Goal: Task Accomplishment & Management: Complete application form

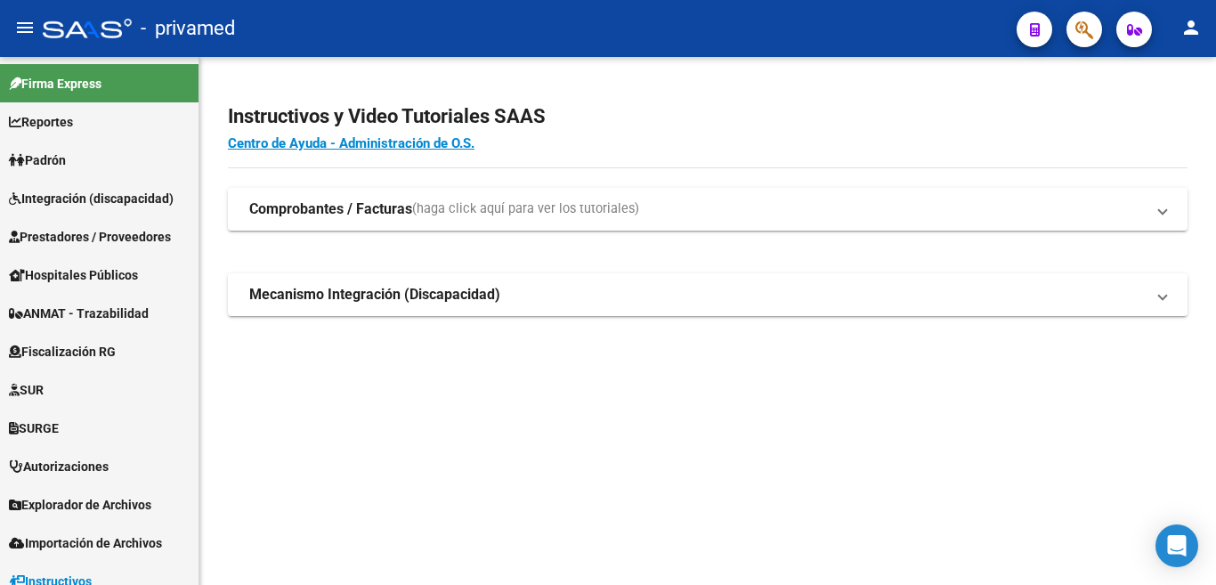
click at [540, 584] on mat-sidenav-content "Instructivos y Video Tutoriales SAAS Centro de Ayuda - Administración de O.S. C…" at bounding box center [707, 321] width 1017 height 528
click at [55, 194] on span "Integración (discapacidad)" at bounding box center [91, 199] width 165 height 20
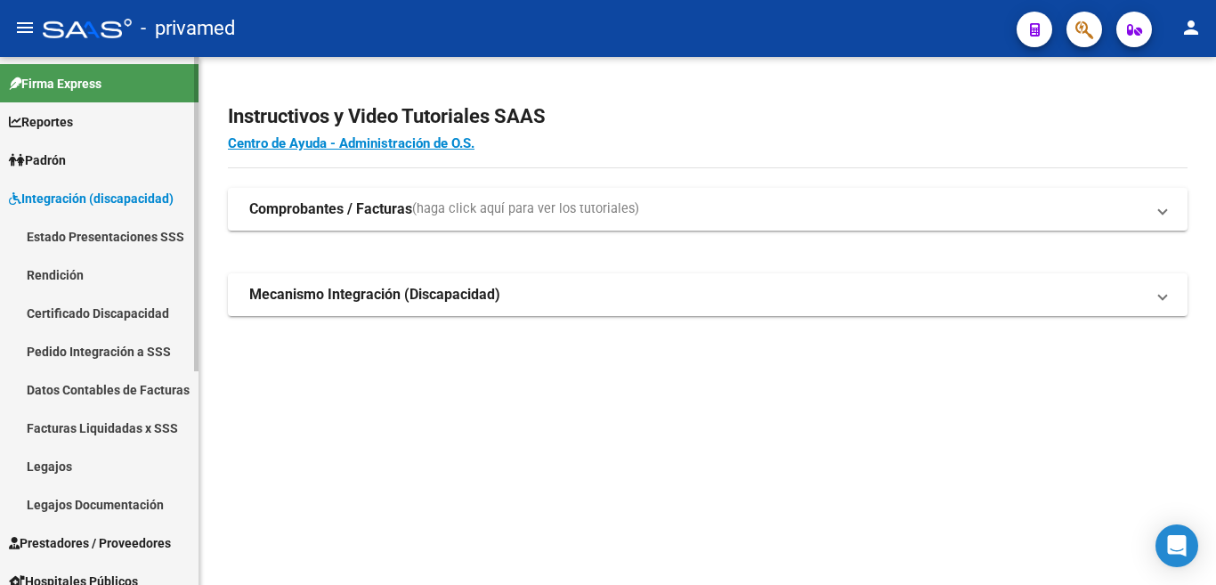
click at [57, 470] on link "Legajos" at bounding box center [99, 466] width 199 height 38
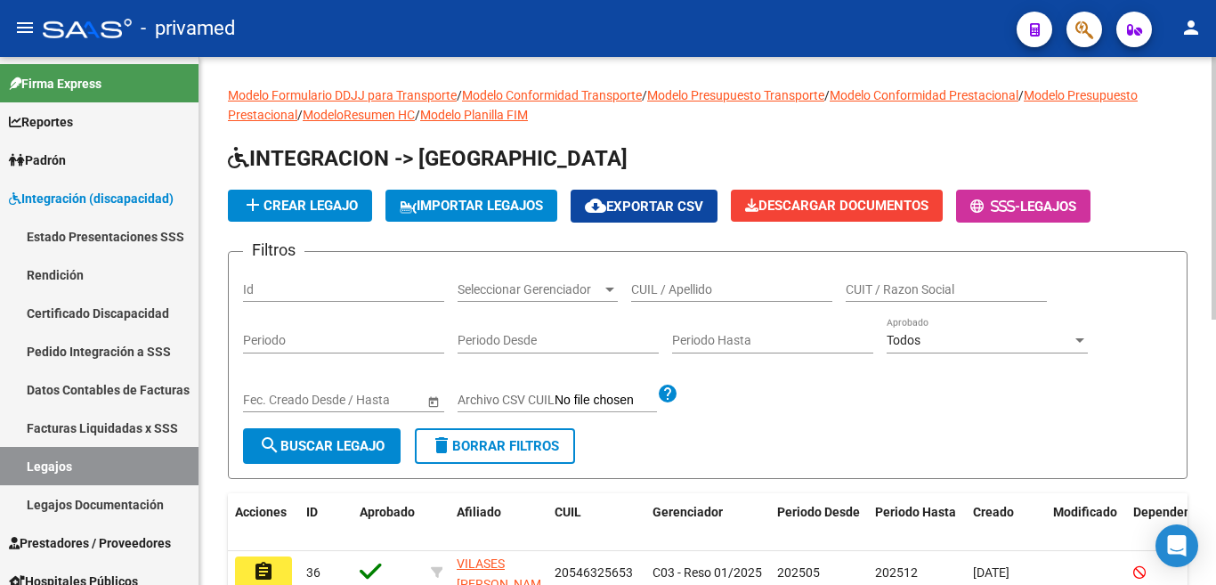
click at [694, 289] on input "CUIL / Apellido" at bounding box center [731, 289] width 201 height 15
type input "[PERSON_NAME]"
click at [351, 423] on div "Start date – End date Fec. Creado Desde / Hasta" at bounding box center [343, 402] width 201 height 51
click at [348, 460] on button "search Buscar Legajo" at bounding box center [322, 446] width 158 height 36
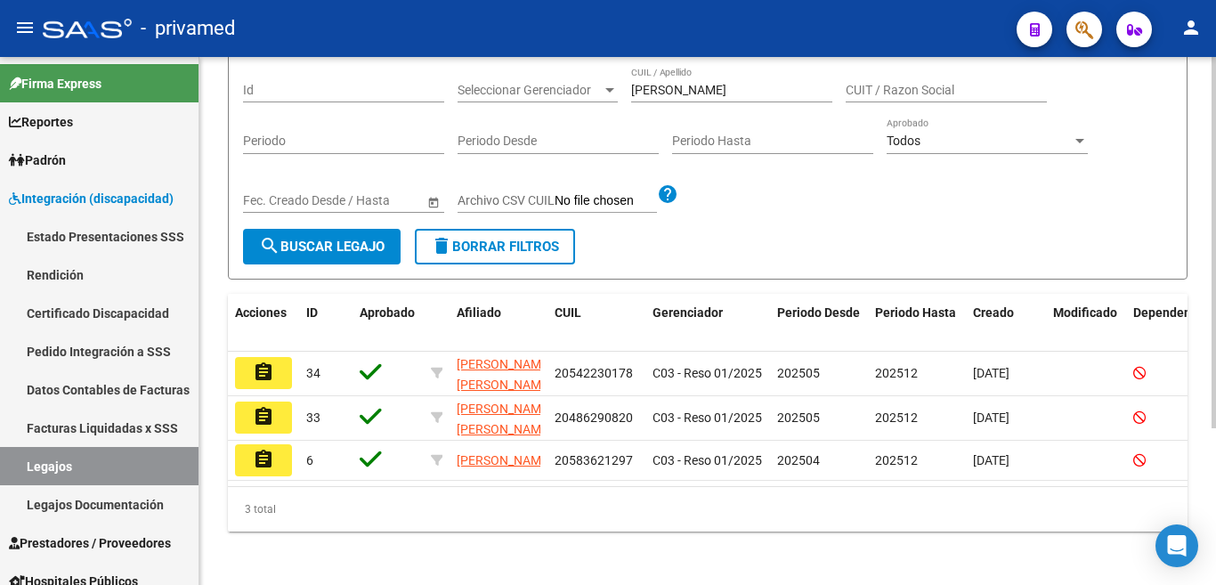
scroll to position [223, 0]
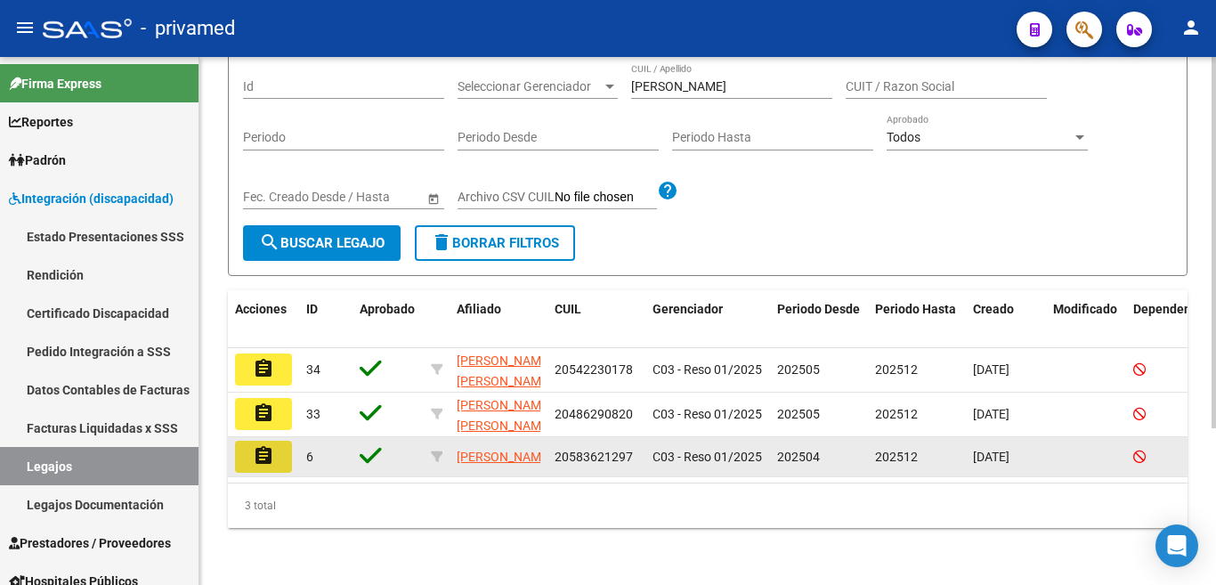
click at [259, 445] on mat-icon "assignment" at bounding box center [263, 455] width 21 height 21
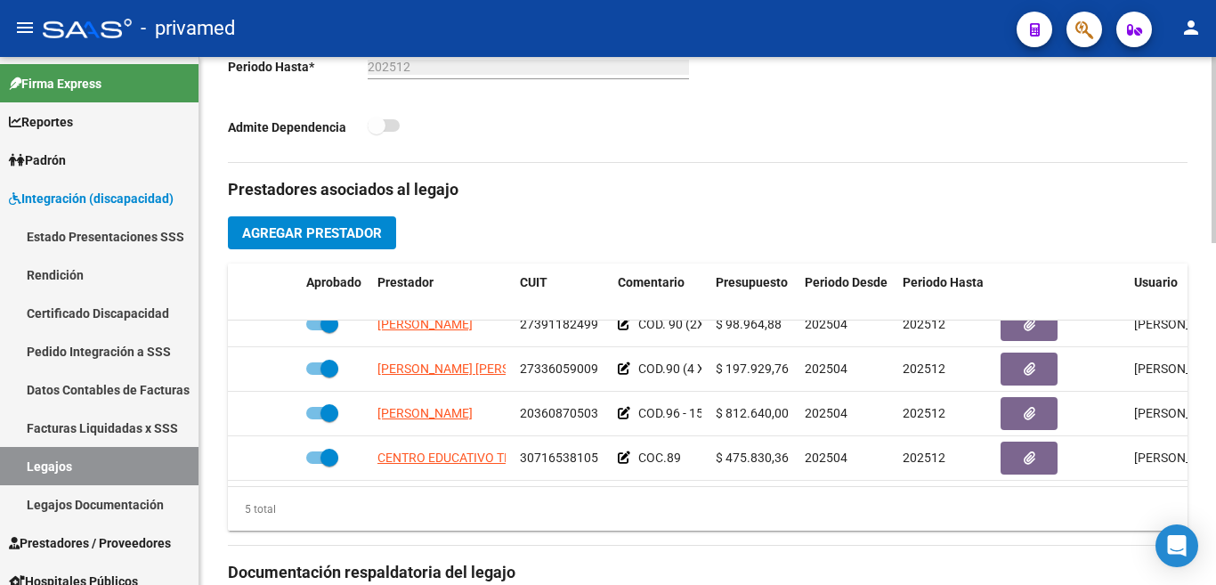
scroll to position [77, 0]
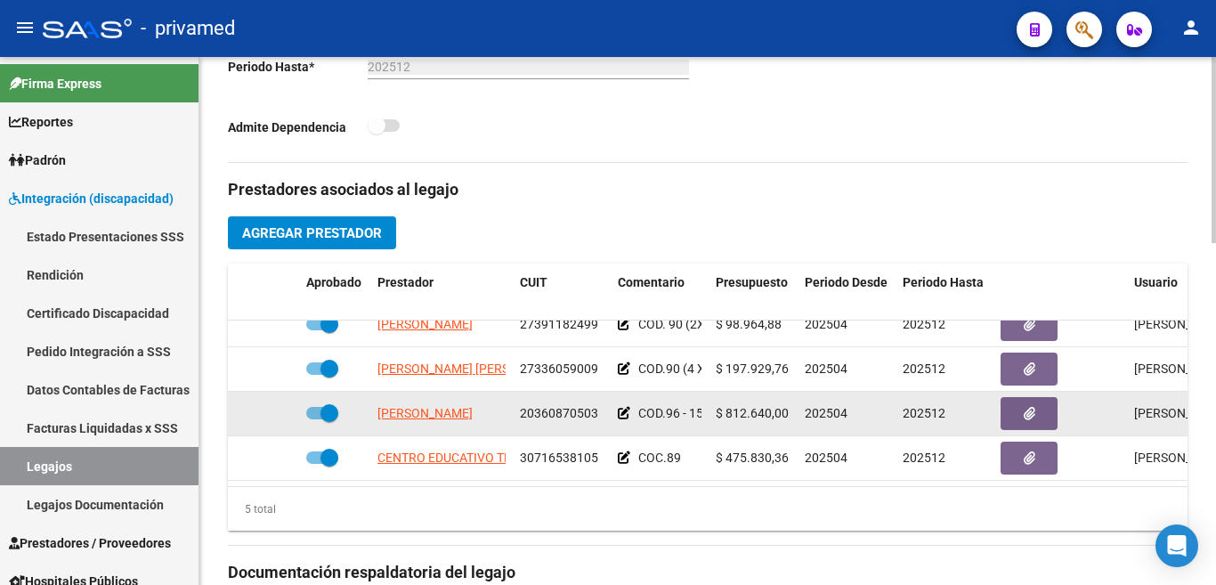
click at [619, 407] on icon at bounding box center [624, 413] width 12 height 12
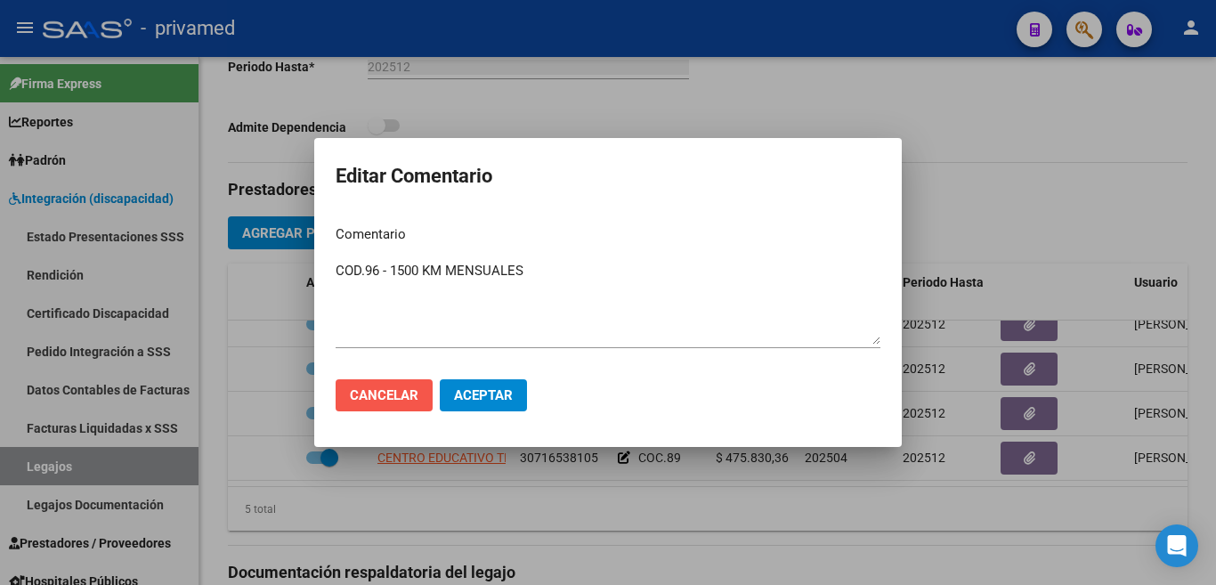
click at [394, 396] on span "Cancelar" at bounding box center [384, 395] width 69 height 16
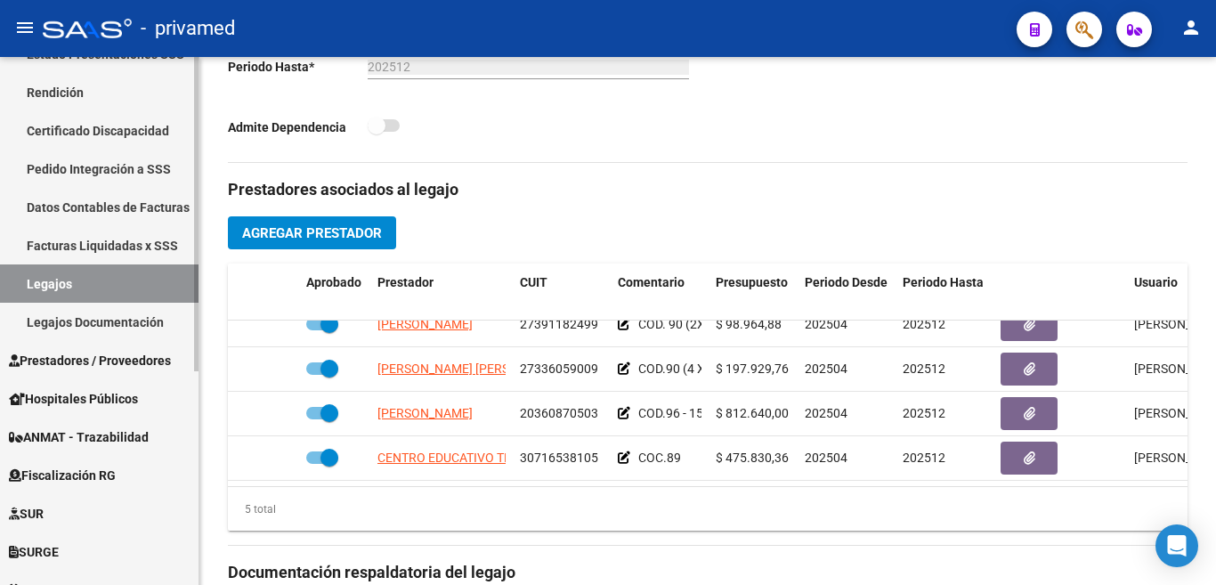
scroll to position [182, 0]
click at [74, 361] on span "Prestadores / Proveedores" at bounding box center [90, 362] width 162 height 20
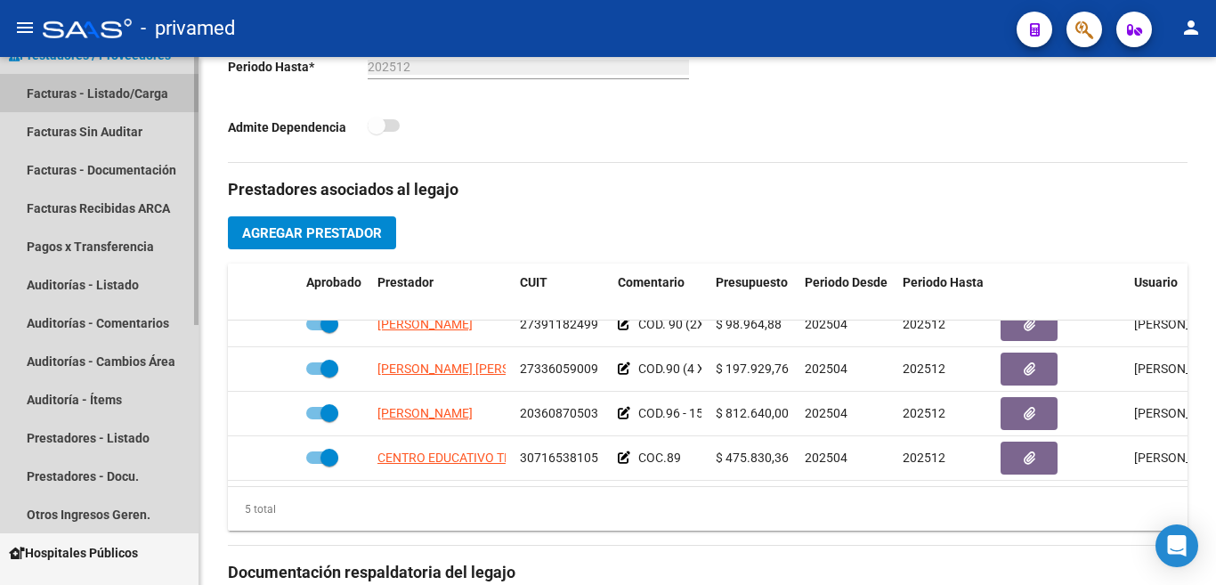
click at [98, 85] on link "Facturas - Listado/Carga" at bounding box center [99, 93] width 199 height 38
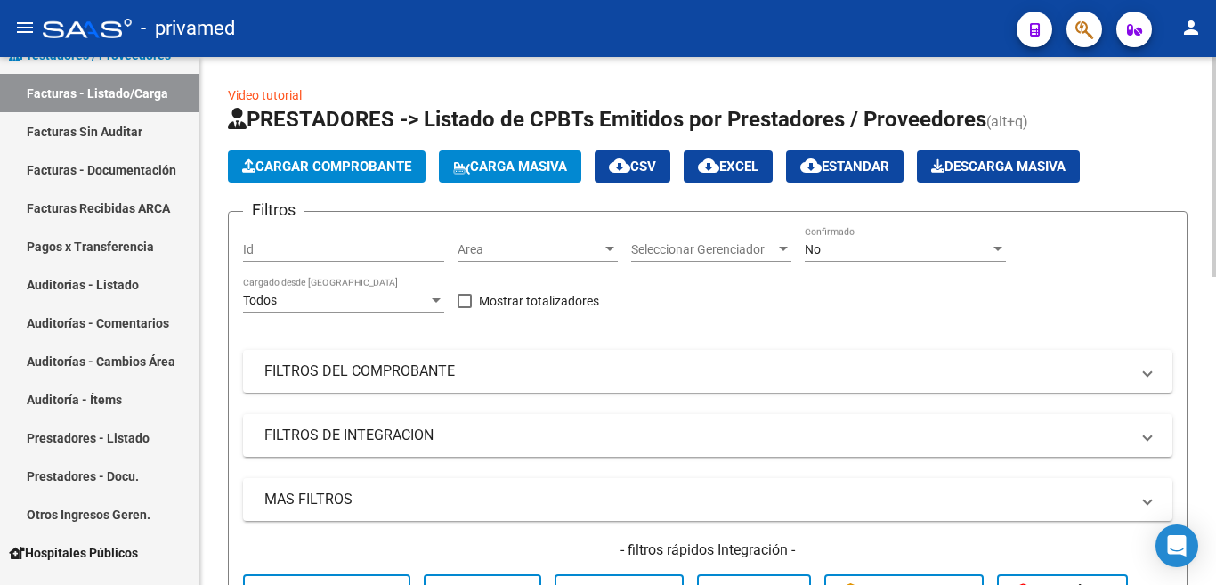
click at [840, 252] on div "No" at bounding box center [897, 249] width 185 height 15
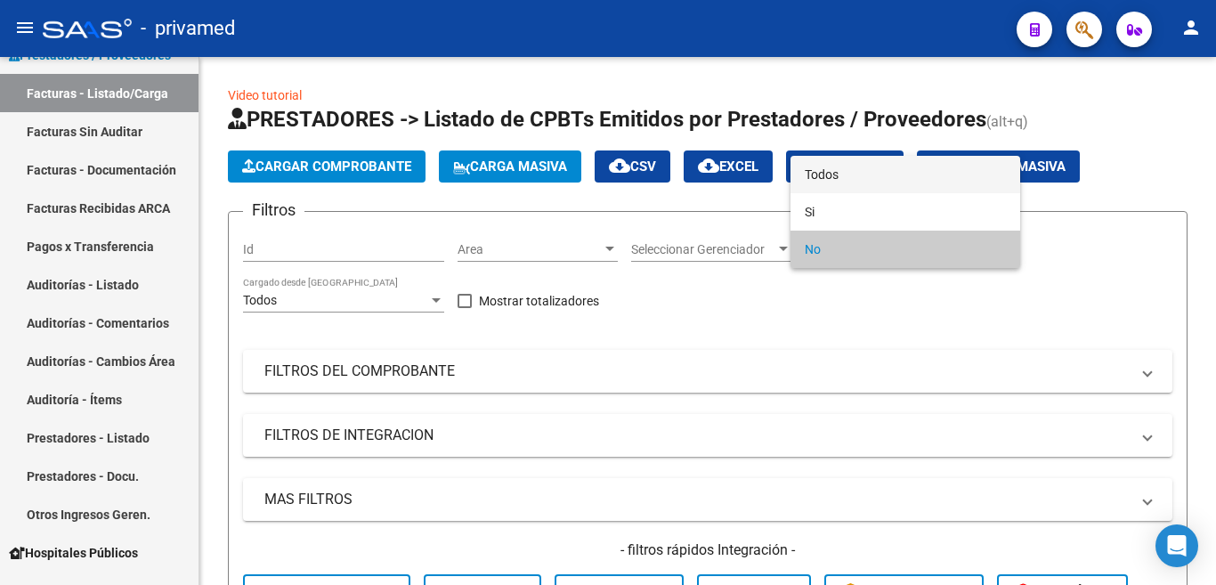
click at [826, 170] on span "Todos" at bounding box center [905, 174] width 201 height 37
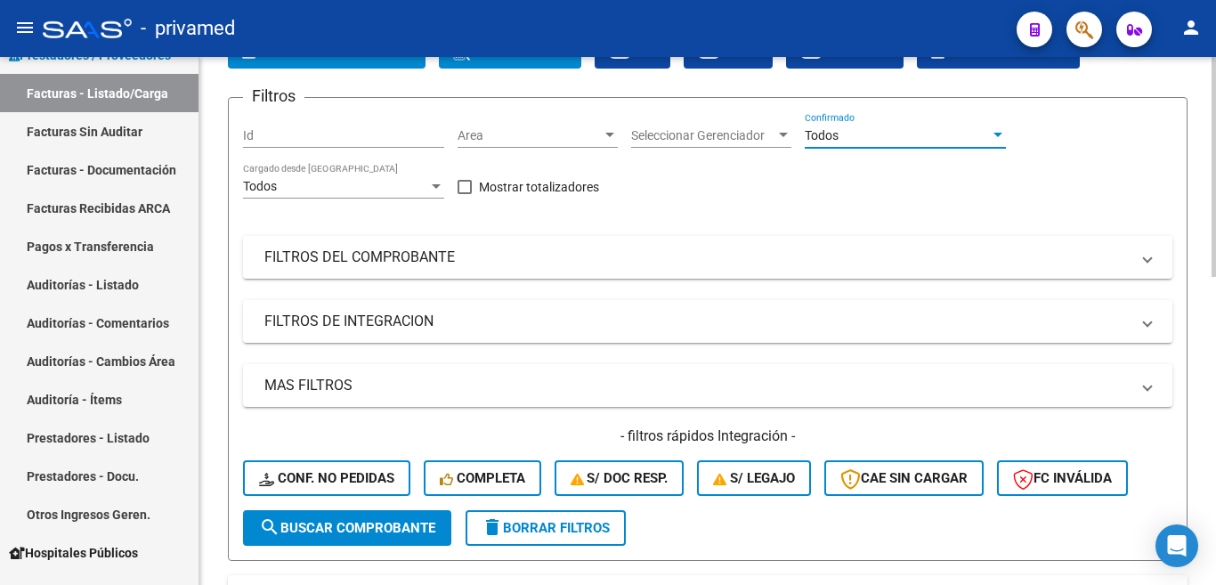
scroll to position [267, 0]
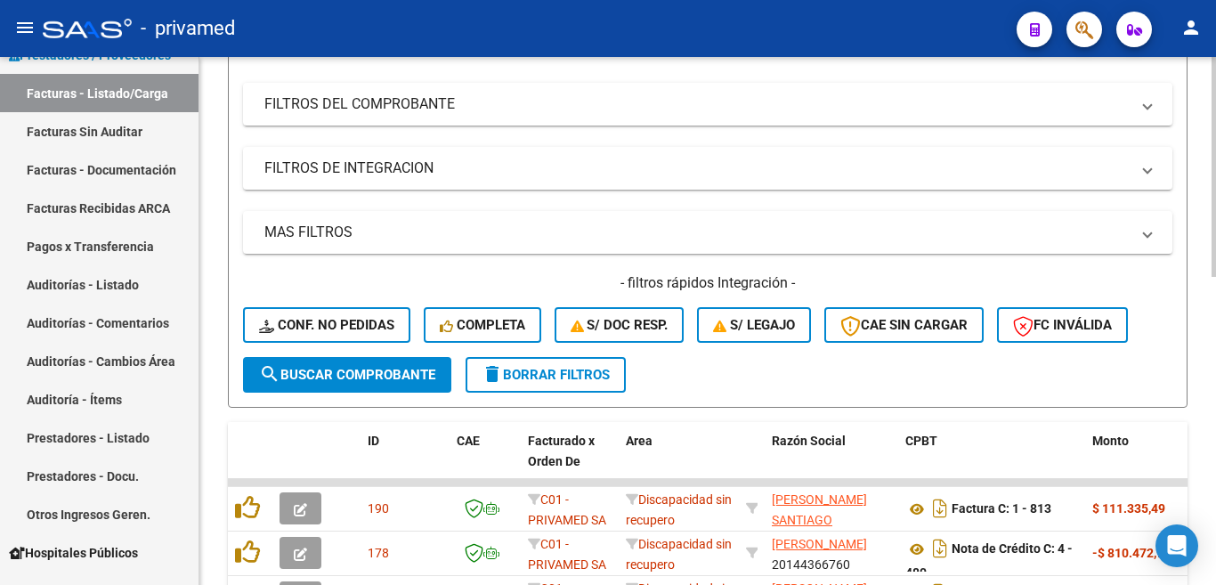
click at [348, 372] on span "search Buscar Comprobante" at bounding box center [347, 375] width 176 height 16
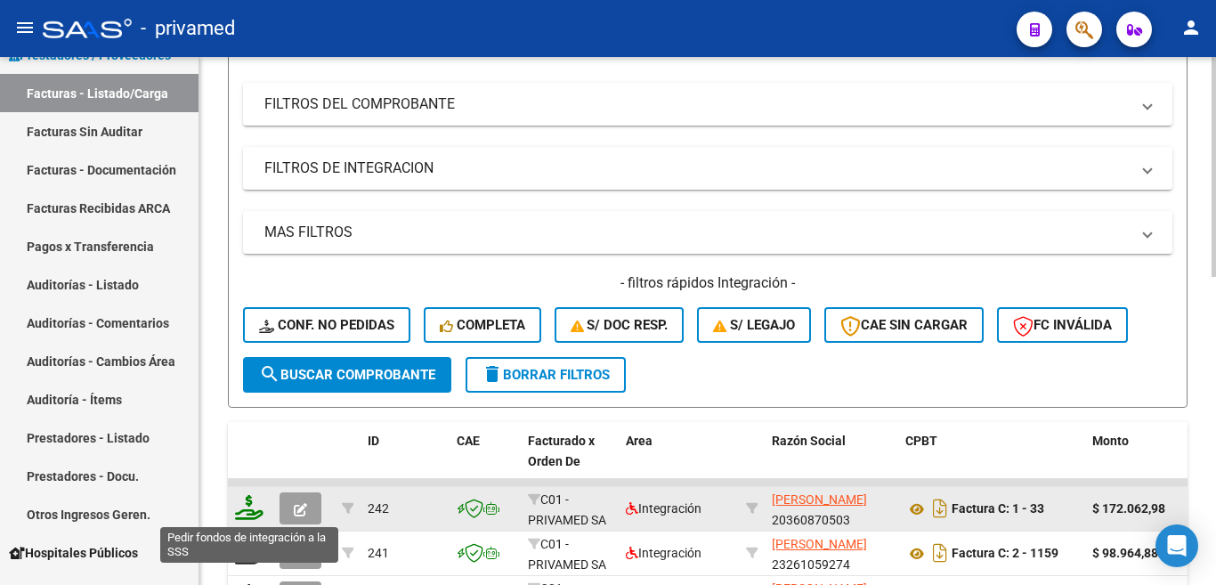
click at [247, 504] on icon at bounding box center [249, 507] width 28 height 25
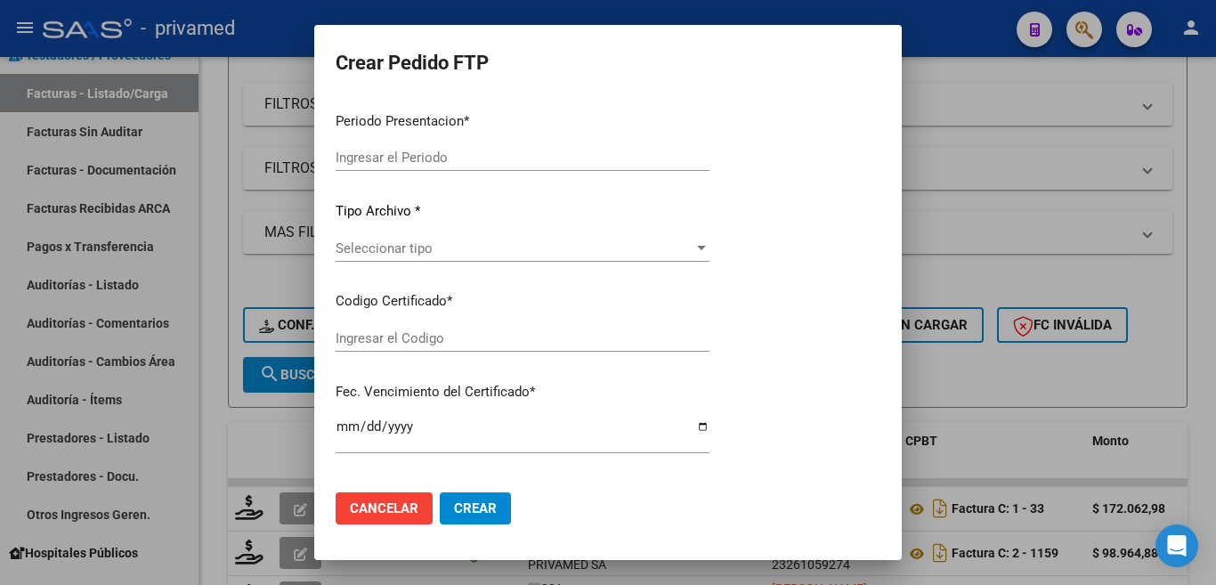
type input "202507"
type input "$ 172.062,98"
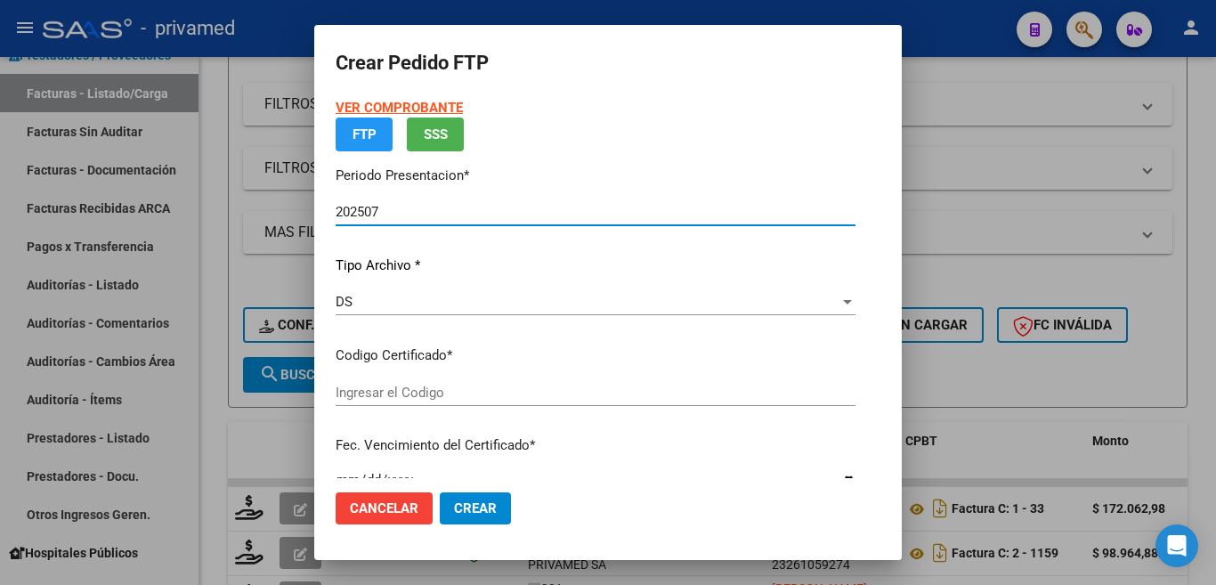
type input "ARG0200058362129202301120270111BS395"
type input "[DATE]"
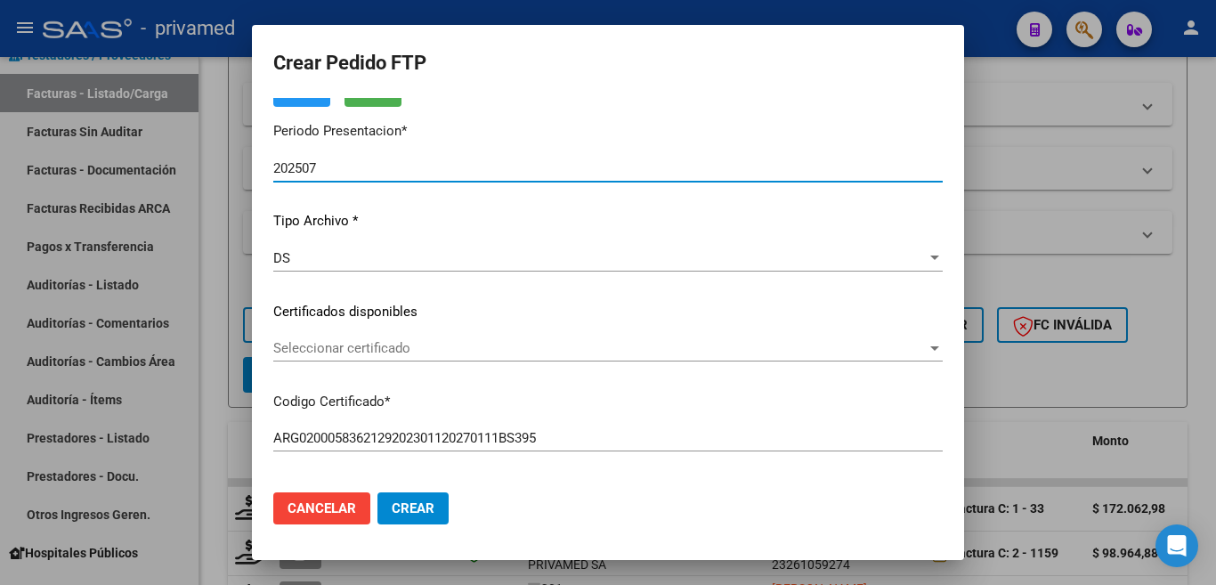
scroll to position [0, 0]
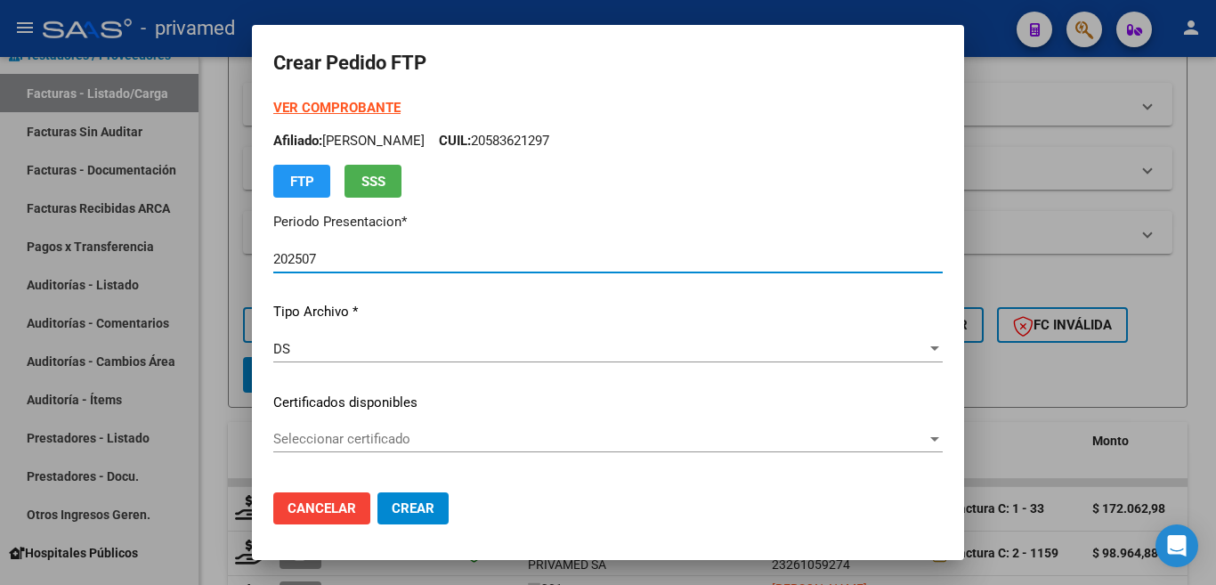
click at [339, 513] on span "Cancelar" at bounding box center [322, 508] width 69 height 16
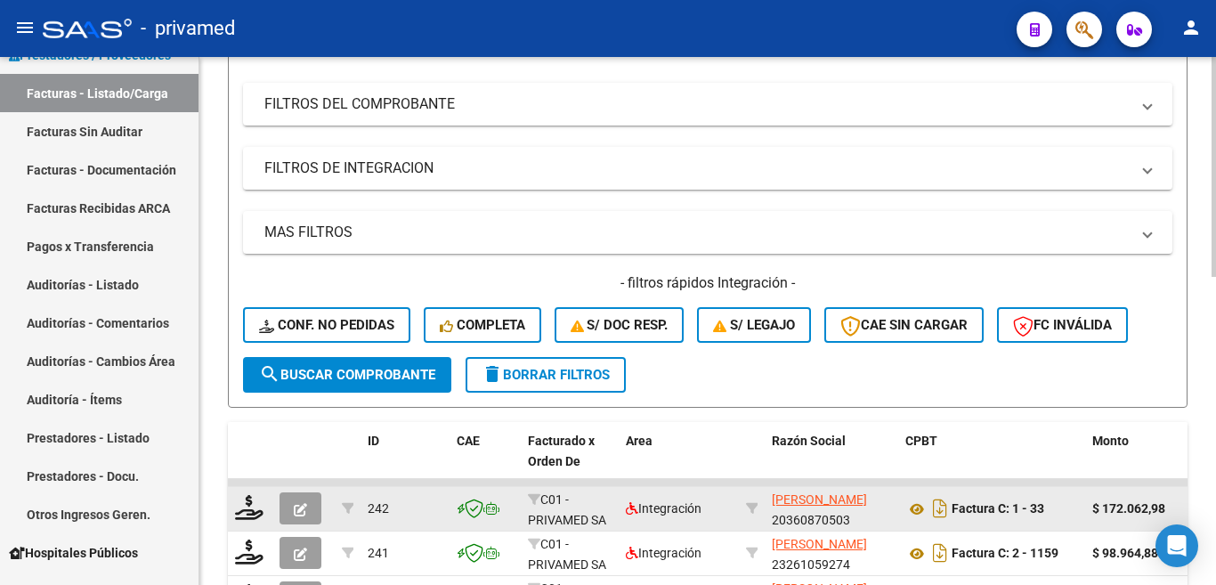
click at [307, 510] on button "button" at bounding box center [301, 508] width 42 height 32
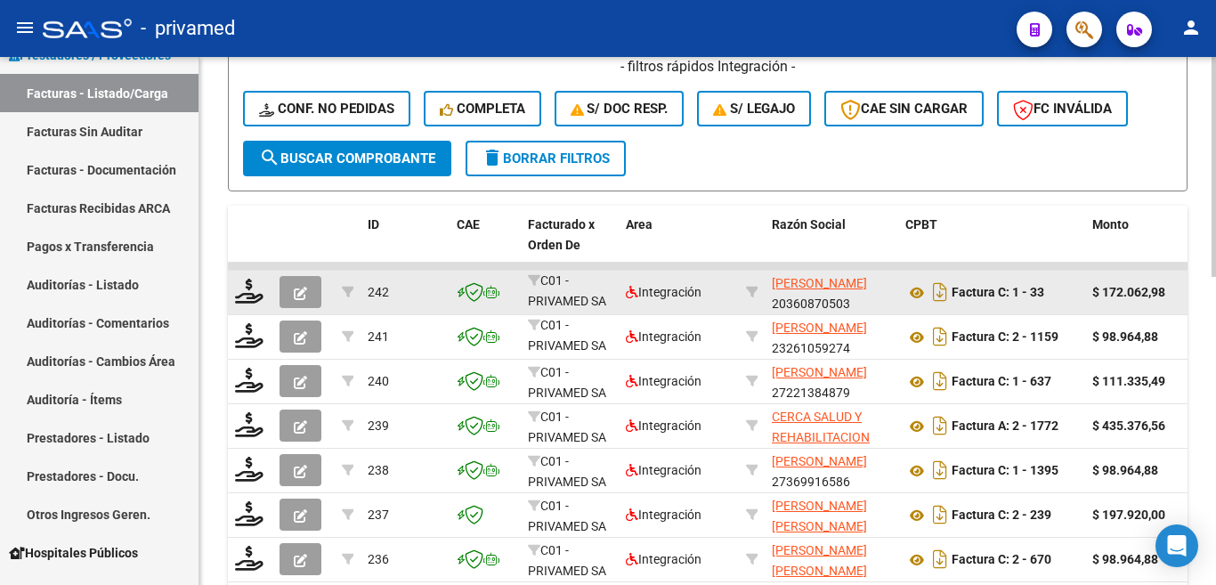
scroll to position [470, 0]
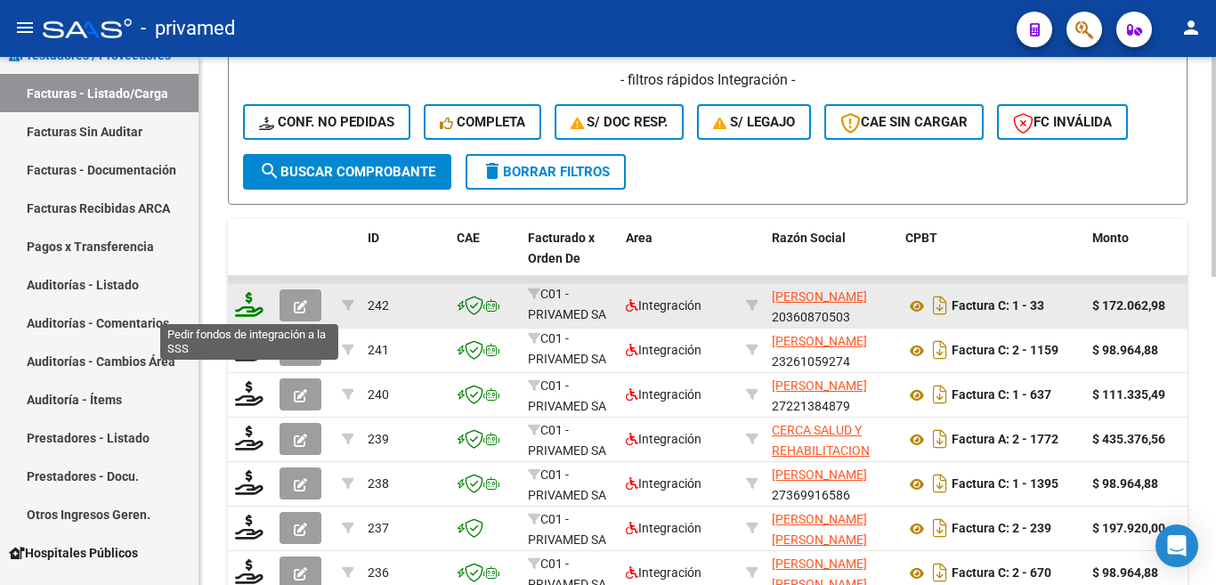
click at [247, 311] on icon at bounding box center [249, 304] width 28 height 25
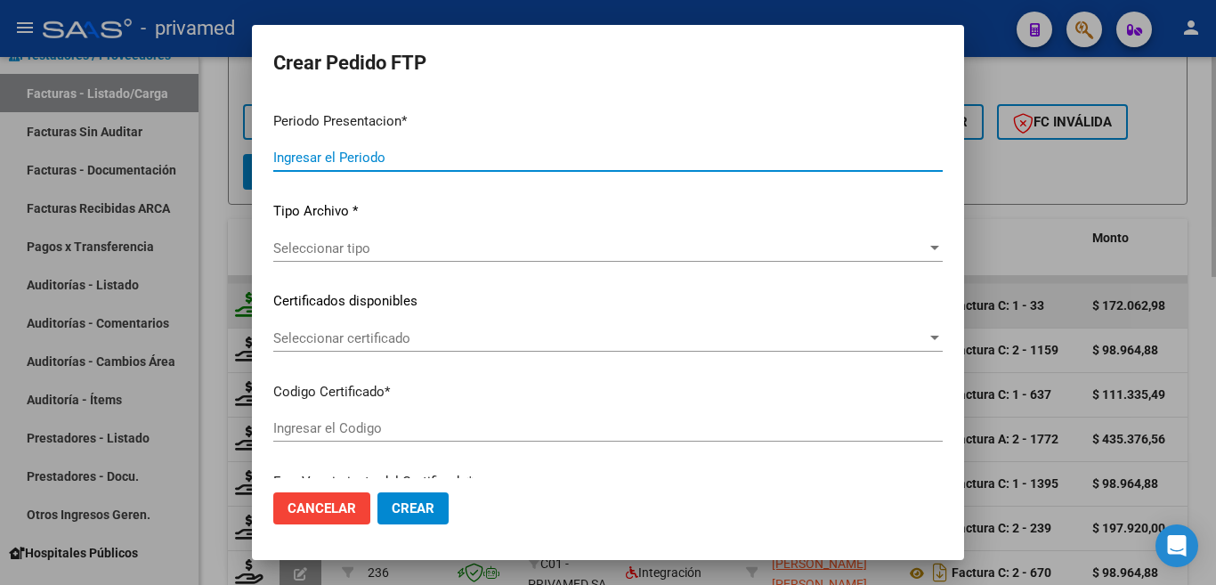
type input "202507"
type input "$ 172.062,98"
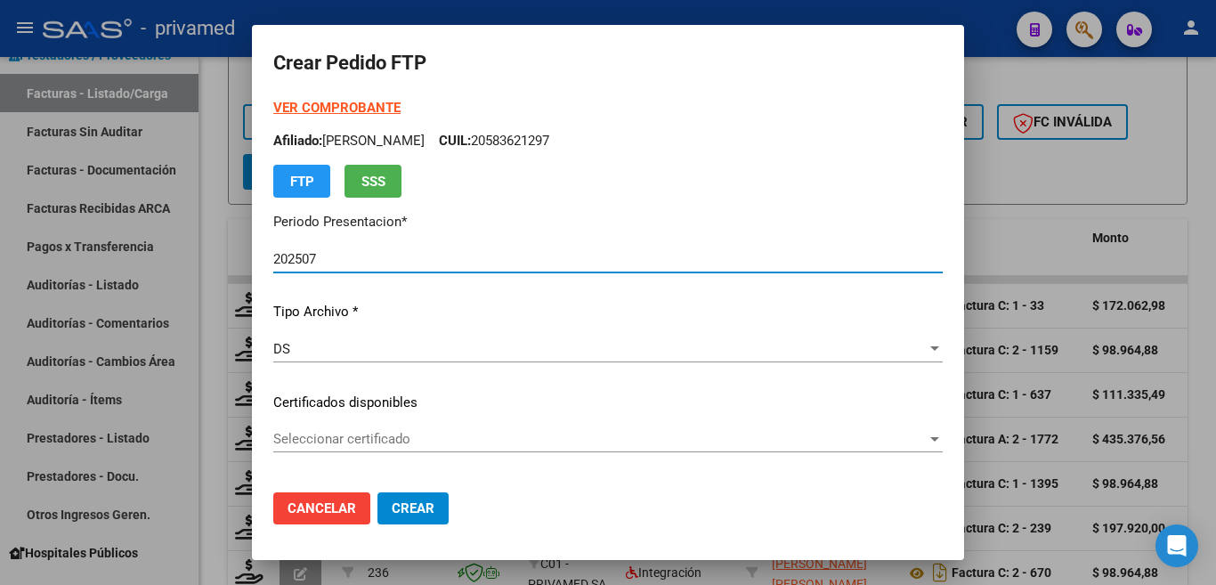
type input "ARG0200058362129202301120270111BS395"
type input "[DATE]"
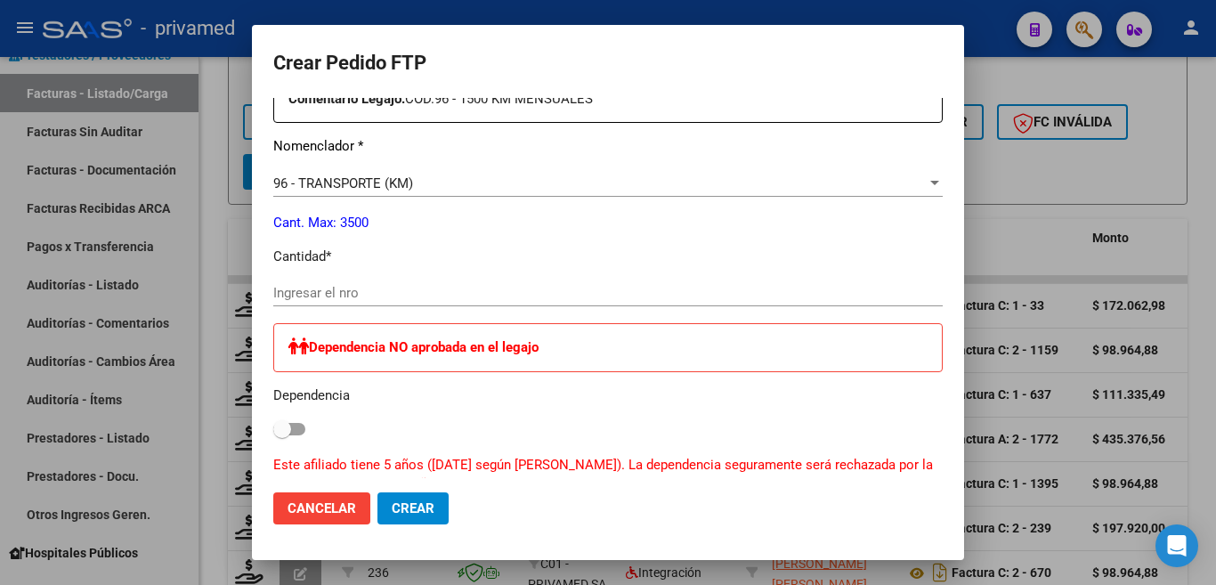
scroll to position [801, 0]
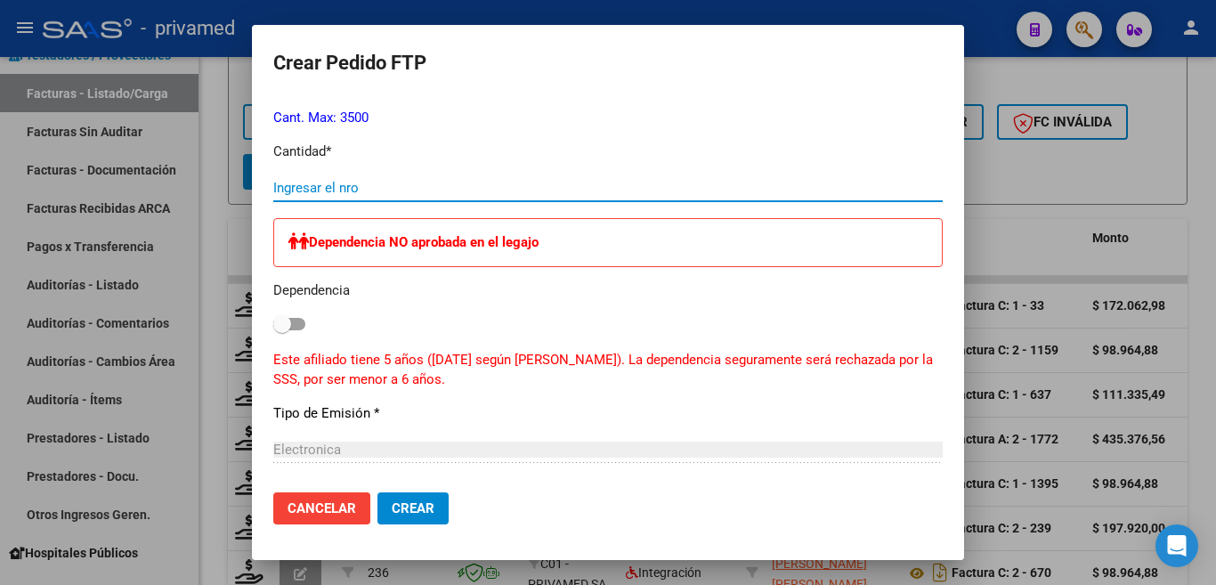
click at [279, 180] on input "Ingresar el nro" at bounding box center [607, 188] width 669 height 16
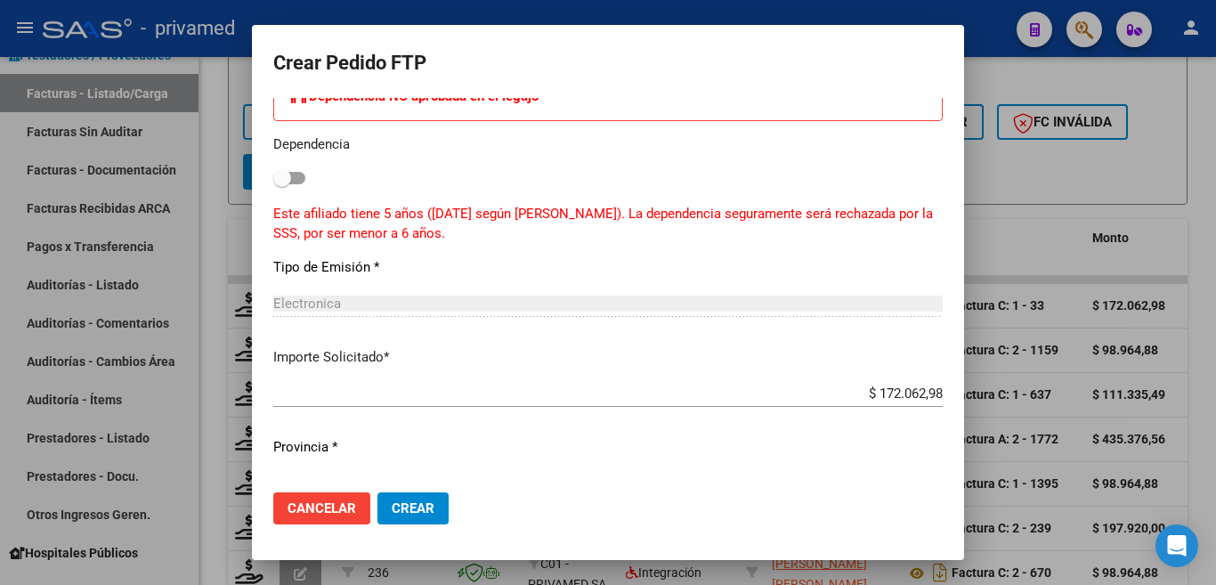
scroll to position [979, 0]
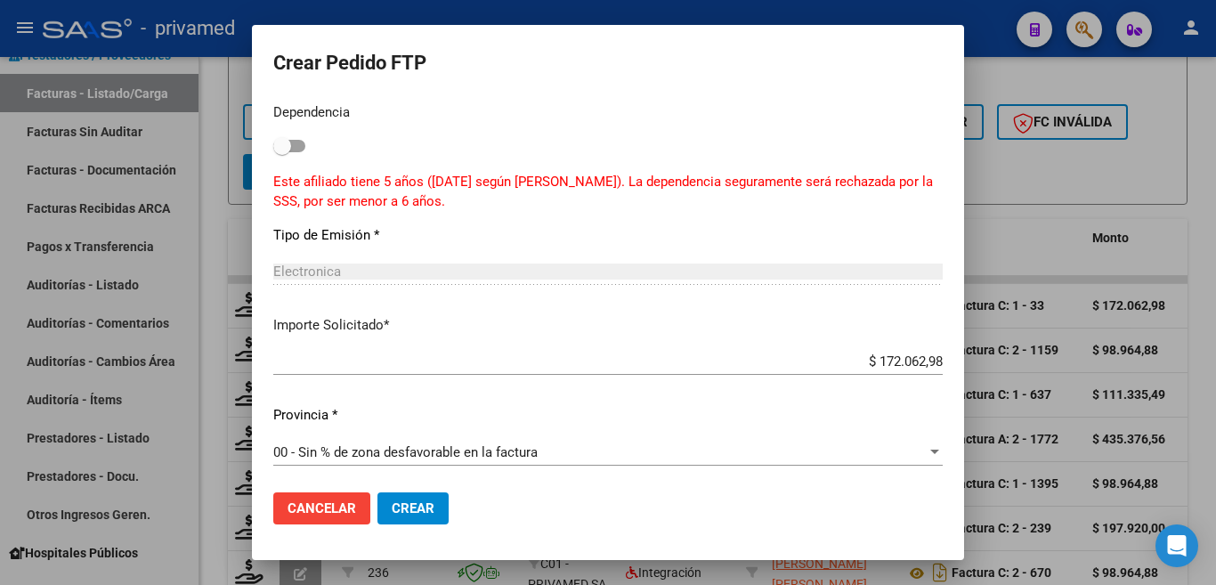
type input "318"
click at [408, 514] on span "Crear" at bounding box center [413, 508] width 43 height 16
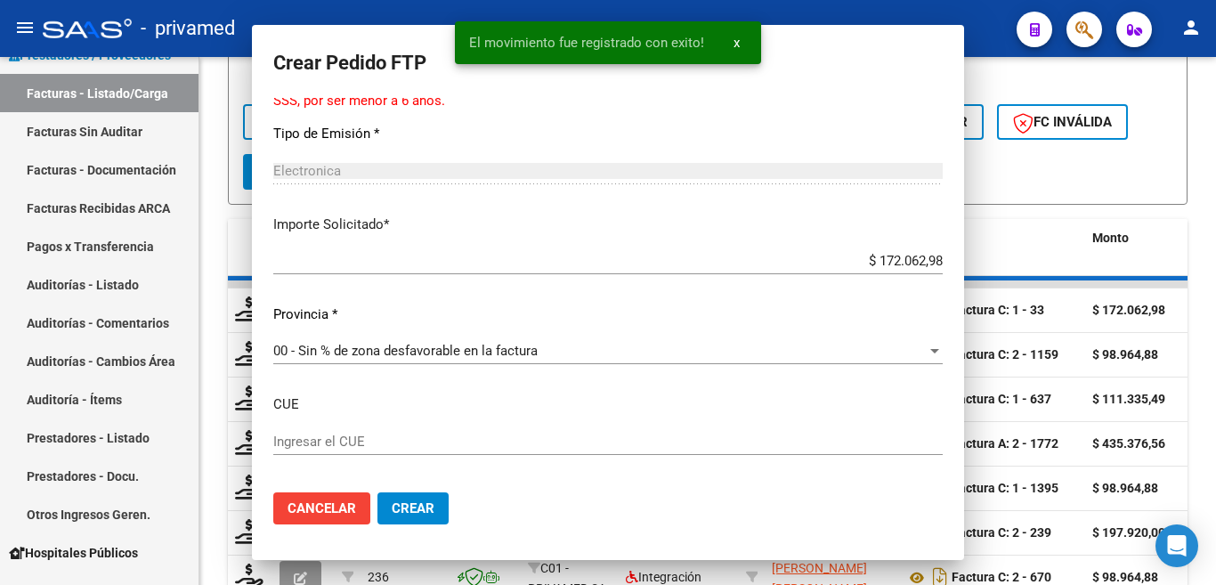
scroll to position [0, 0]
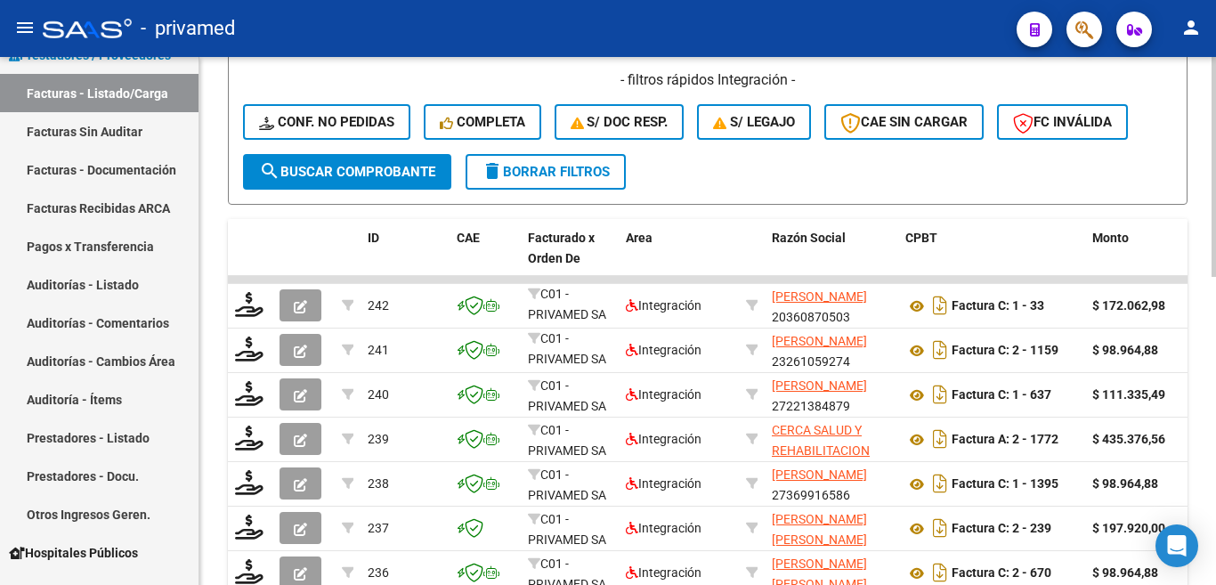
drag, startPoint x: 199, startPoint y: 233, endPoint x: 206, endPoint y: 98, distance: 135.5
click at [206, 98] on mat-sidenav-container "Firma Express Reportes SUR Expedientes Internos Movimiento de Expte. SSS Padrón…" at bounding box center [608, 321] width 1216 height 528
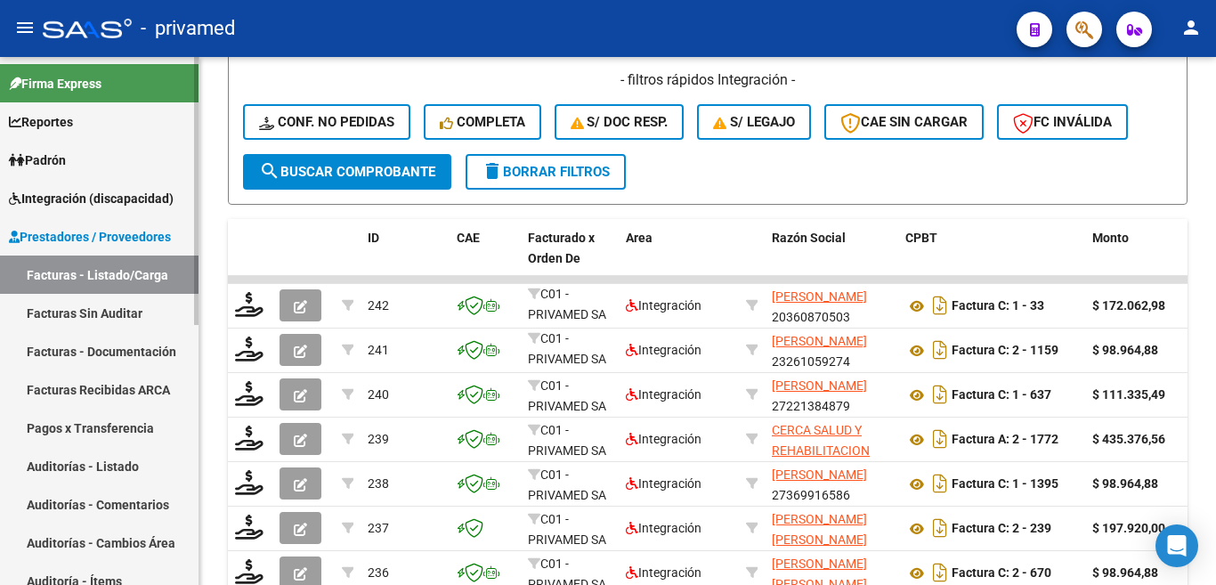
click at [222, 122] on mat-sidenav-container "Firma Express Reportes SUR Expedientes Internos Movimiento de Expte. SSS Padrón…" at bounding box center [608, 321] width 1216 height 528
click at [38, 212] on link "Integración (discapacidad)" at bounding box center [99, 198] width 199 height 38
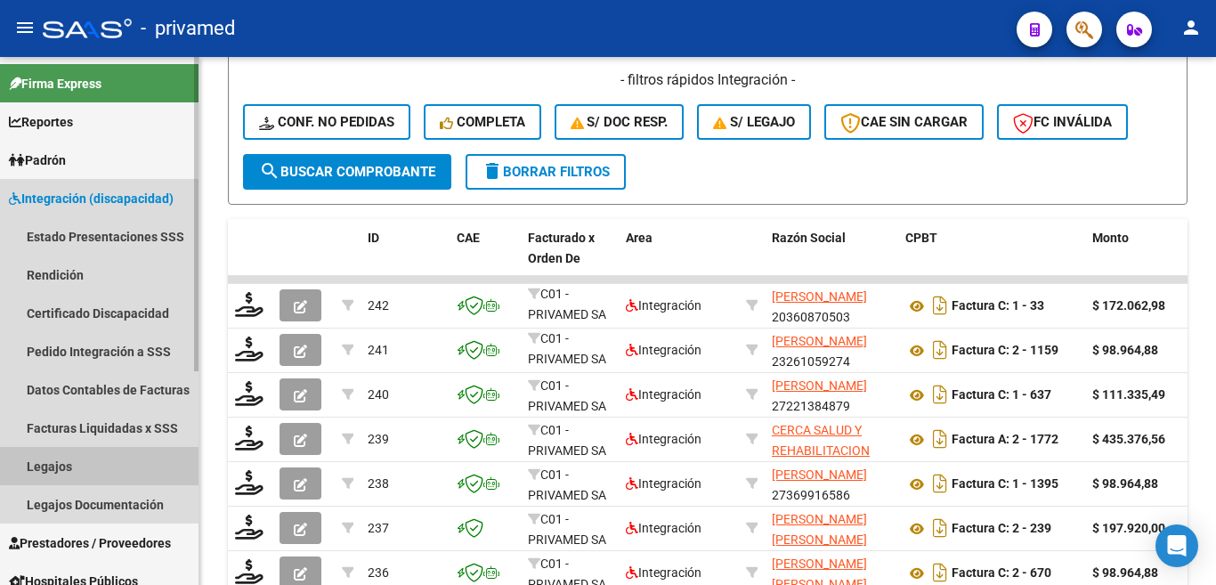
click at [61, 465] on link "Legajos" at bounding box center [99, 466] width 199 height 38
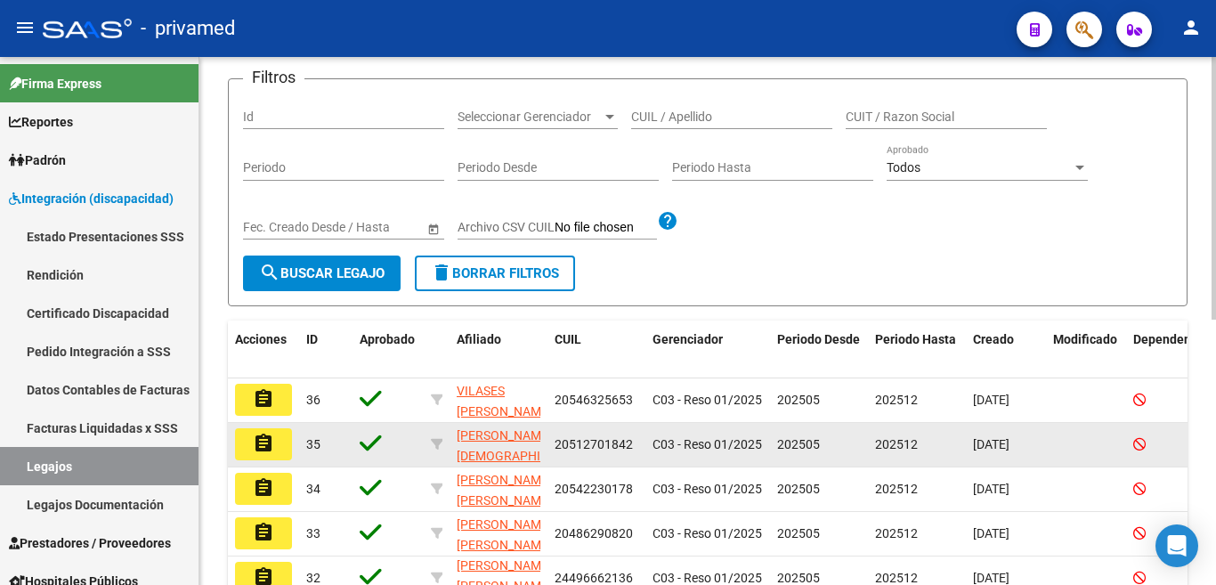
scroll to position [25, 0]
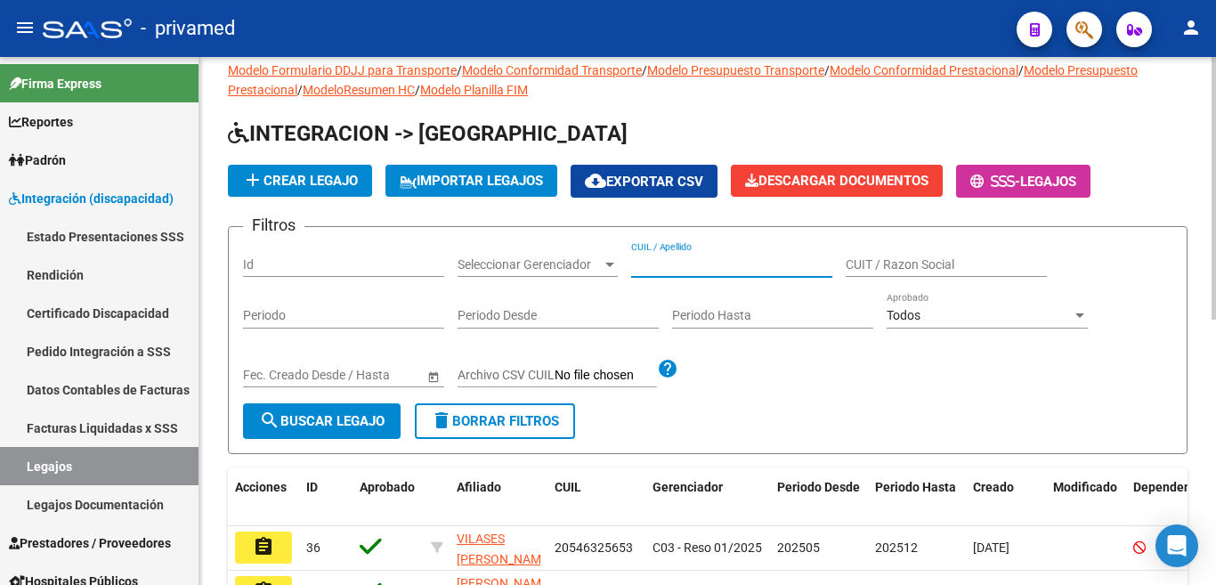
click at [665, 258] on input "CUIL / Apellido" at bounding box center [731, 264] width 201 height 15
type input "[PERSON_NAME]"
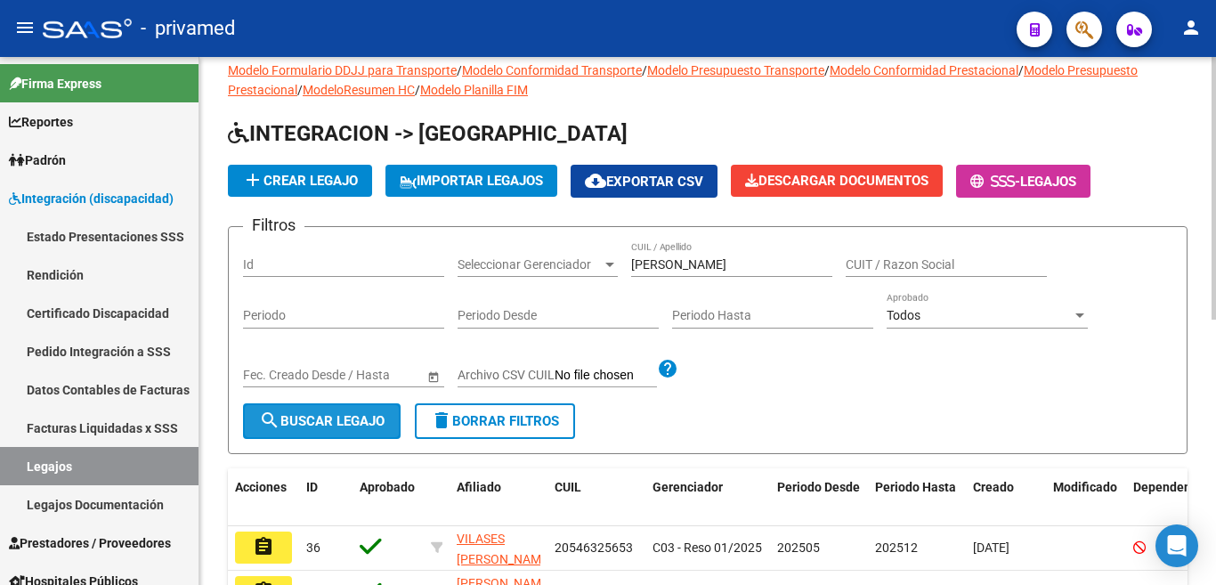
click at [325, 423] on span "search Buscar Legajo" at bounding box center [322, 421] width 126 height 16
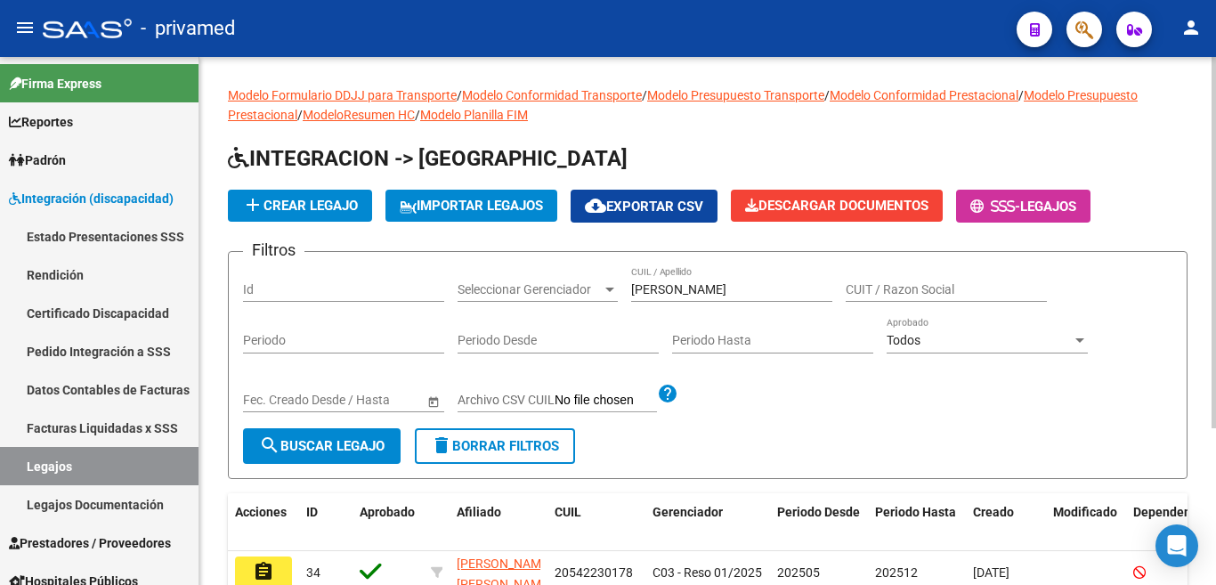
scroll to position [223, 0]
